Goal: Task Accomplishment & Management: Use online tool/utility

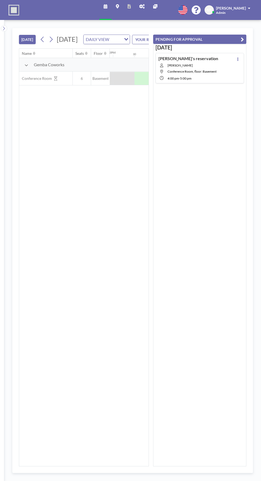
scroll to position [0, 596]
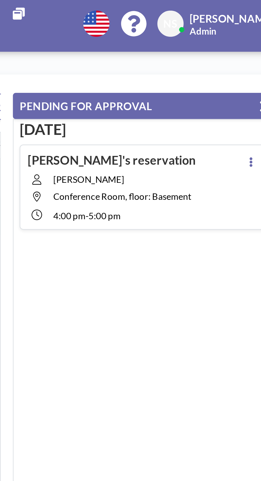
click at [238, 57] on button at bounding box center [237, 59] width 6 height 6
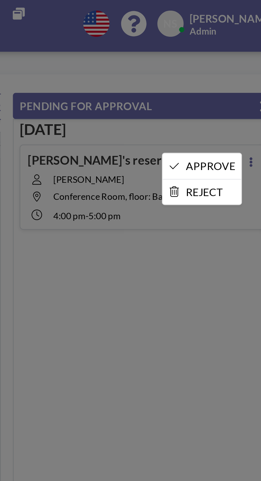
click at [228, 59] on li "APPROVE" at bounding box center [220, 60] width 28 height 9
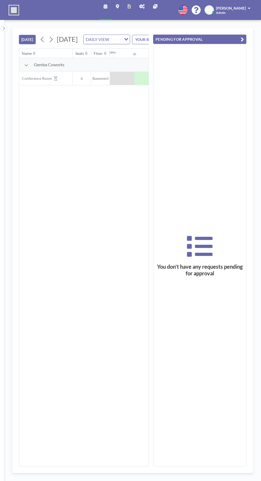
scroll to position [0, 596]
